Goal: Task Accomplishment & Management: Manage account settings

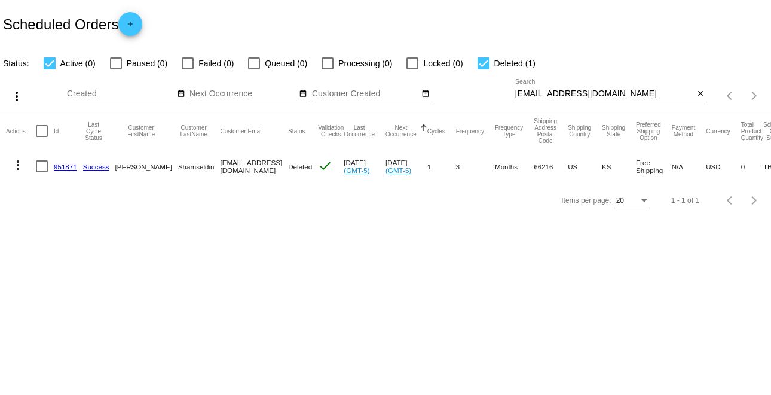
click at [483, 65] on div at bounding box center [484, 63] width 12 height 12
click at [483, 69] on input "Deleted (1)" at bounding box center [483, 69] width 1 height 1
checkbox input "false"
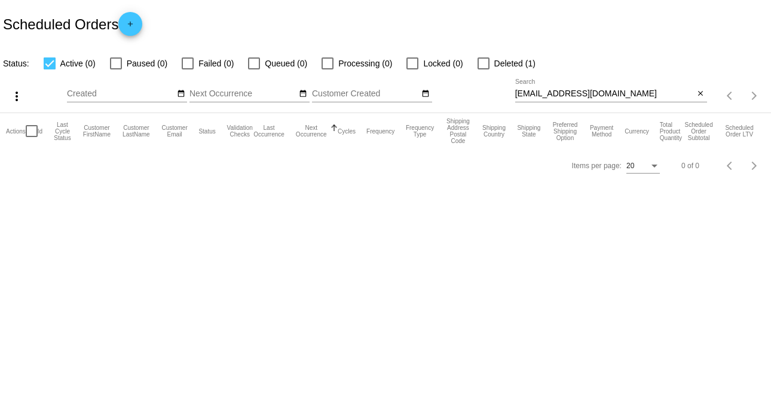
click at [48, 62] on div at bounding box center [50, 63] width 12 height 12
click at [49, 69] on input "Active (0)" at bounding box center [49, 69] width 1 height 1
checkbox input "false"
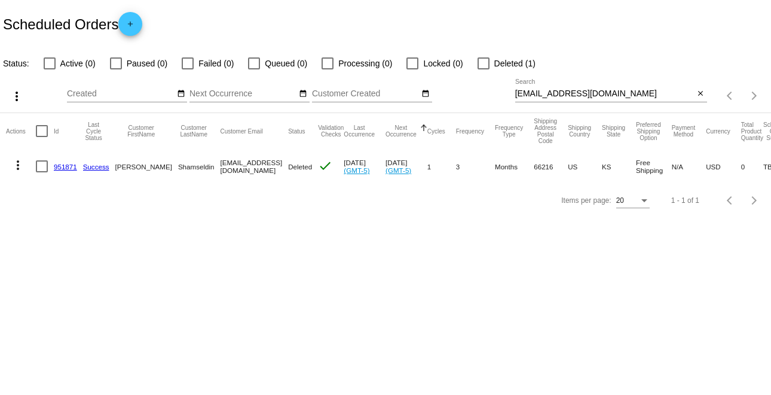
click at [617, 93] on input "[EMAIL_ADDRESS][DOMAIN_NAME]" at bounding box center [604, 94] width 179 height 10
paste input "shop@justtouch"
type input "[EMAIL_ADDRESS][DOMAIN_NAME]"
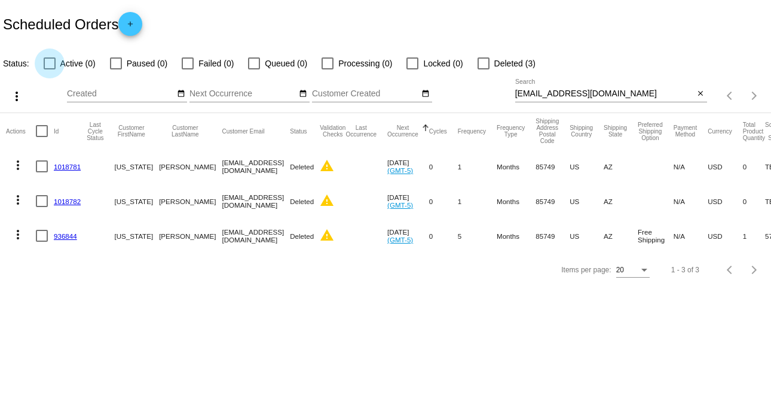
click at [45, 65] on div at bounding box center [50, 63] width 12 height 12
click at [49, 69] on input "Active (0)" at bounding box center [49, 69] width 1 height 1
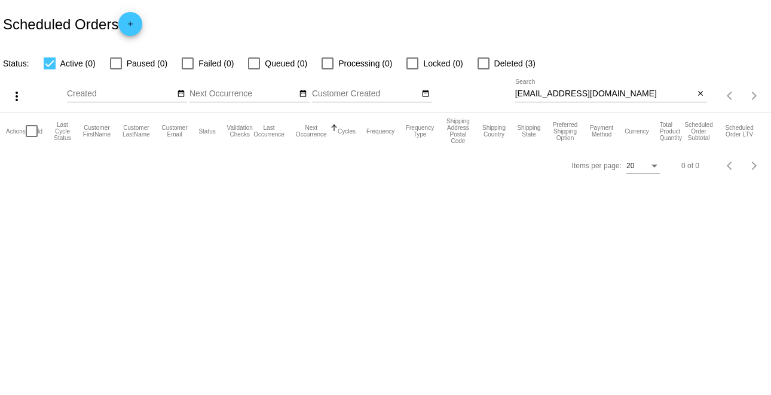
click at [45, 65] on div at bounding box center [50, 63] width 12 height 12
click at [49, 69] on input "Active (0)" at bounding box center [49, 69] width 1 height 1
checkbox input "false"
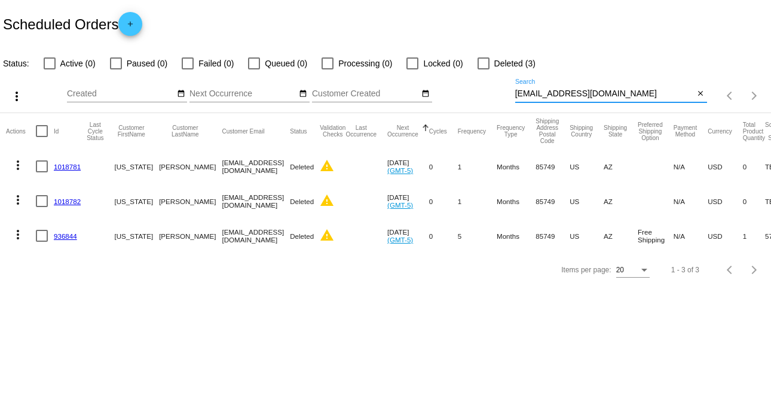
click at [605, 95] on input "[EMAIL_ADDRESS][DOMAIN_NAME]" at bounding box center [604, 94] width 179 height 10
paste input "[US_STATE][PERSON_NAME]"
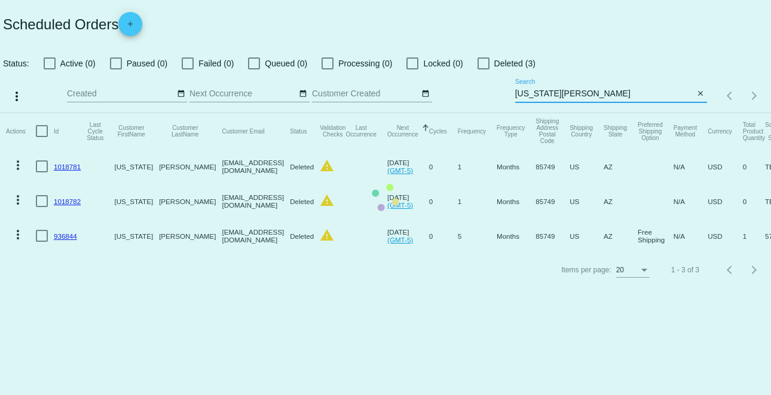
type input "[US_STATE][PERSON_NAME]"
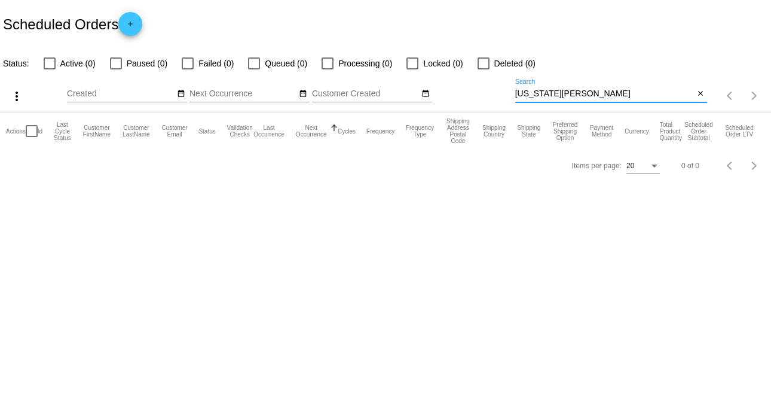
click at [596, 94] on input "[US_STATE][PERSON_NAME]" at bounding box center [604, 94] width 179 height 10
